Goal: Task Accomplishment & Management: Manage account settings

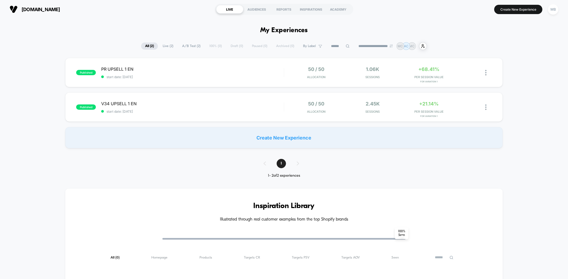
drag, startPoint x: 28, startPoint y: 10, endPoint x: 75, endPoint y: 6, distance: 47.0
click at [75, 6] on section "[DOMAIN_NAME]" at bounding box center [98, 9] width 181 height 13
drag, startPoint x: 70, startPoint y: 10, endPoint x: 30, endPoint y: 10, distance: 39.9
click at [30, 10] on section "[DOMAIN_NAME]" at bounding box center [98, 9] width 181 height 13
copy span "[DOMAIN_NAME]"
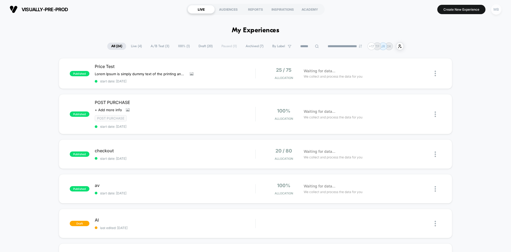
click at [496, 10] on div "MB" at bounding box center [496, 9] width 10 height 10
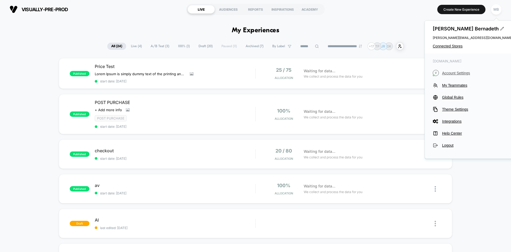
click at [454, 73] on span "Account Settings" at bounding box center [477, 73] width 71 height 4
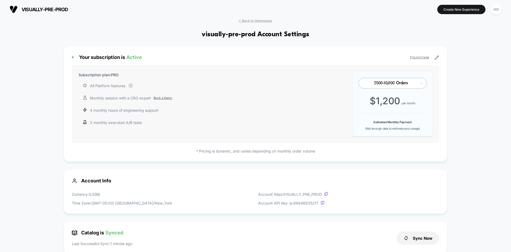
click at [265, 22] on span "< Back to Homepage" at bounding box center [255, 21] width 33 height 4
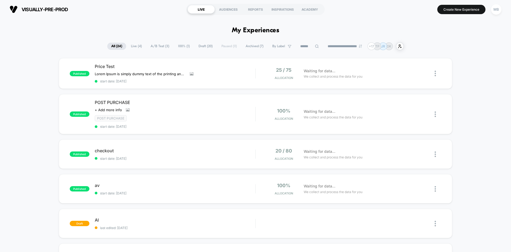
click at [351, 47] on select "**********" at bounding box center [345, 45] width 43 height 3
click at [495, 12] on div "MB" at bounding box center [496, 9] width 10 height 10
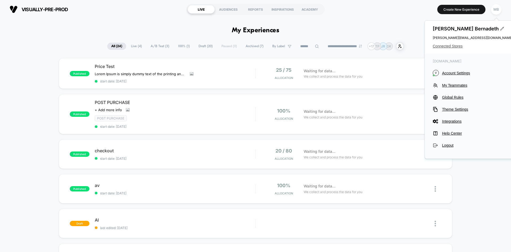
click at [448, 46] on span "Connected Stores" at bounding box center [473, 46] width 80 height 4
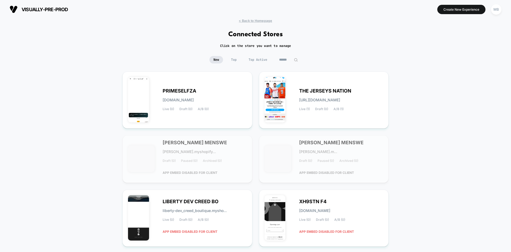
click at [294, 56] on div "< Back to Homepage Connected Stores Click on the store you want to manage New T…" at bounding box center [255, 215] width 511 height 393
click at [293, 59] on input at bounding box center [288, 59] width 53 height 7
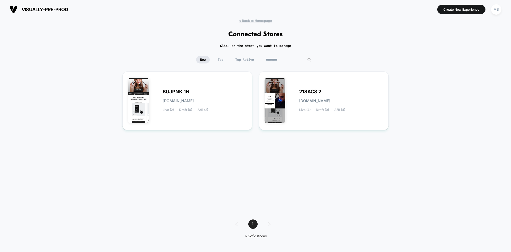
type input "*********"
drag, startPoint x: 202, startPoint y: 90, endPoint x: 161, endPoint y: 90, distance: 40.5
click at [161, 90] on div "BUJPNK 1N bujpnk-1n.myshopify.com Live (2) Draft (0) A/B (2)" at bounding box center [187, 100] width 119 height 47
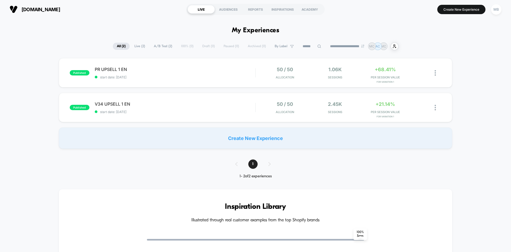
drag, startPoint x: 74, startPoint y: 9, endPoint x: 21, endPoint y: 9, distance: 53.0
click at [21, 9] on section "[DOMAIN_NAME]" at bounding box center [89, 9] width 162 height 13
